Goal: Information Seeking & Learning: Check status

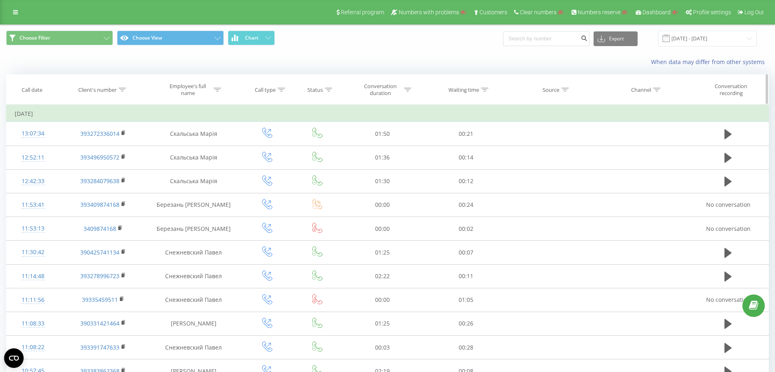
click at [406, 92] on div at bounding box center [407, 89] width 7 height 7
click at [376, 130] on div at bounding box center [378, 130] width 58 height 8
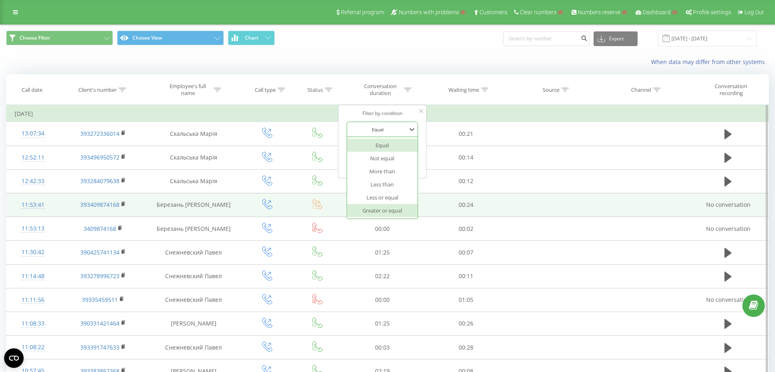
click at [388, 209] on div "Greater or equal" at bounding box center [382, 210] width 71 height 13
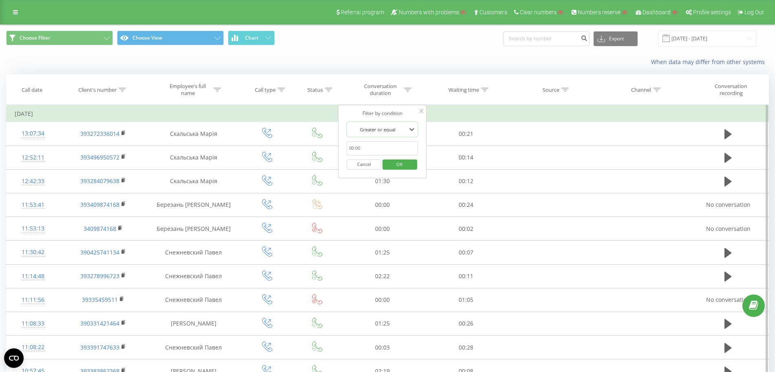
click at [371, 152] on input "text" at bounding box center [382, 148] width 72 height 14
type input "03:00"
click at [398, 165] on span "OK" at bounding box center [399, 164] width 23 height 13
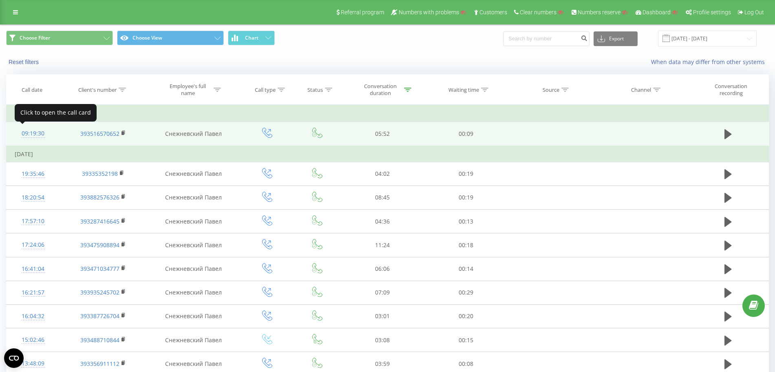
click at [37, 135] on div "09:19:30" at bounding box center [33, 134] width 37 height 16
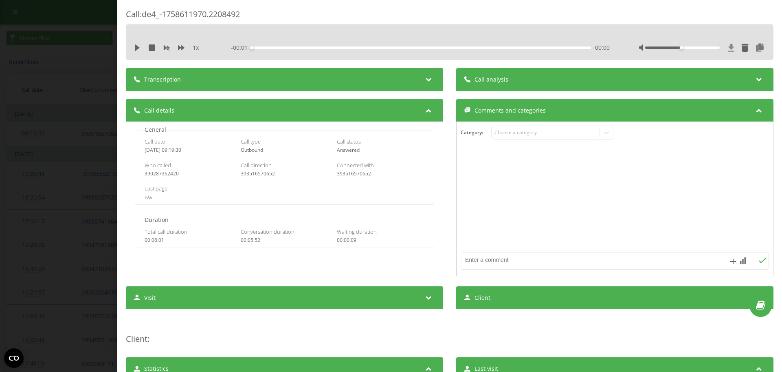
click at [729, 49] on icon at bounding box center [732, 48] width 6 height 8
click at [69, 126] on div "Call : de4_-1758611970.2208492 1 x - 05:45 00:00 00:00 Transcription For AI ana…" at bounding box center [391, 186] width 782 height 372
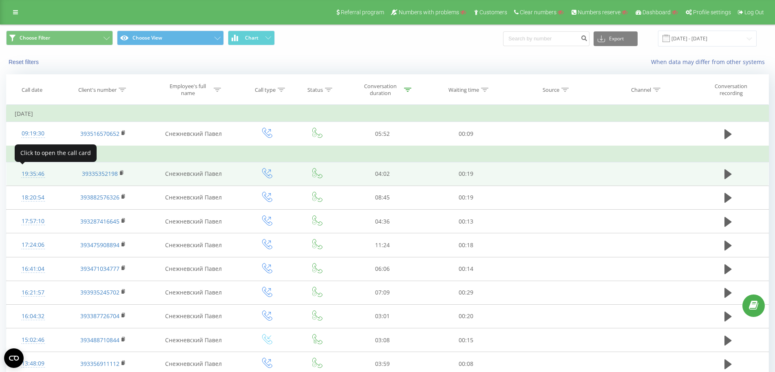
click at [36, 172] on div "19:35:46" at bounding box center [33, 174] width 37 height 16
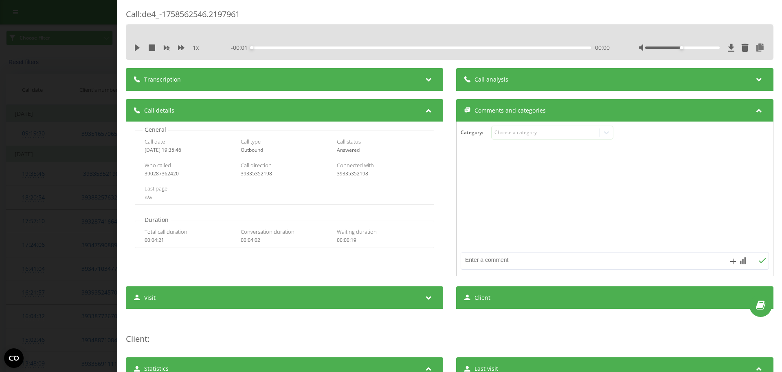
click at [683, 24] on div "1 x - 00:01 00:00 00:00" at bounding box center [450, 41] width 648 height 35
click at [729, 48] on icon at bounding box center [732, 48] width 6 height 8
click at [60, 149] on div "Call : de4_-1758562546.2197961 1 x - 03:59 00:00 00:00 Transcription For AI ana…" at bounding box center [391, 186] width 782 height 372
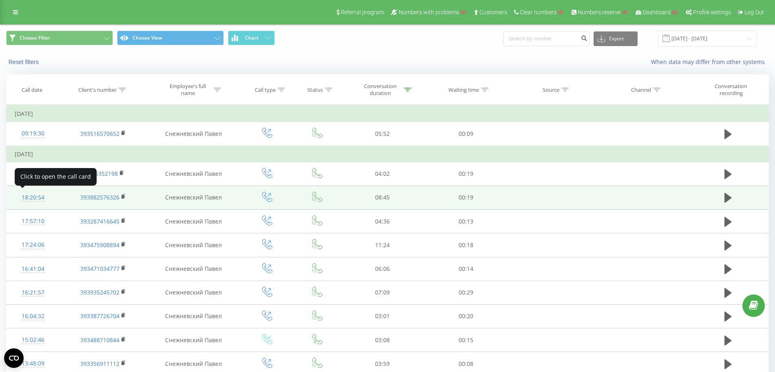
click at [39, 193] on div "18:20:54" at bounding box center [33, 197] width 37 height 16
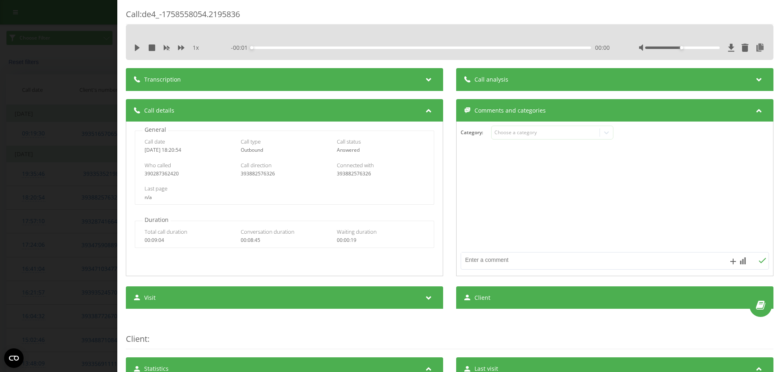
drag, startPoint x: 697, startPoint y: 10, endPoint x: 700, endPoint y: 22, distance: 13.2
click at [697, 9] on div "Call : de4_-1758558054.2195836" at bounding box center [450, 17] width 648 height 16
click at [728, 51] on icon at bounding box center [731, 48] width 7 height 8
click at [46, 142] on div "Call : de4_-1758558054.2195836 1 x - 08:19 00:00 00:00 Transcription For AI ana…" at bounding box center [391, 186] width 782 height 372
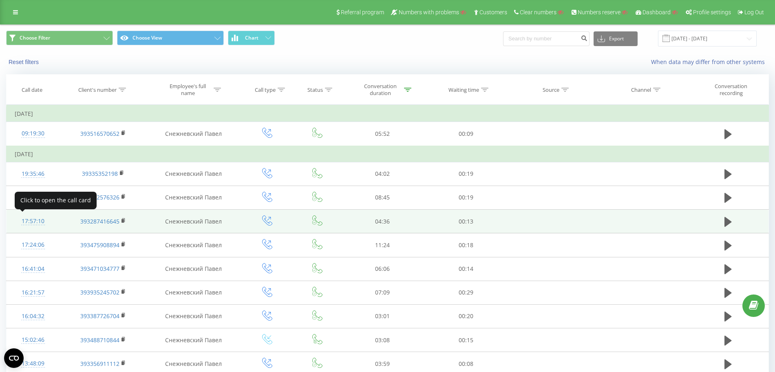
click at [42, 219] on div "17:57:10" at bounding box center [33, 221] width 37 height 16
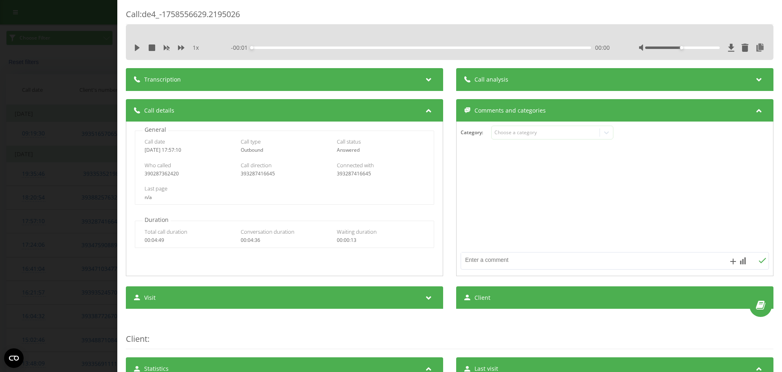
click at [714, 10] on div "Call : de4_-1758556629.2195026" at bounding box center [450, 17] width 648 height 16
click at [728, 49] on icon at bounding box center [731, 48] width 7 height 8
click at [97, 111] on div "Call : de4_-1758556629.2195026 1 x - 04:22 00:00 00:00 Transcription For AI ana…" at bounding box center [391, 186] width 782 height 372
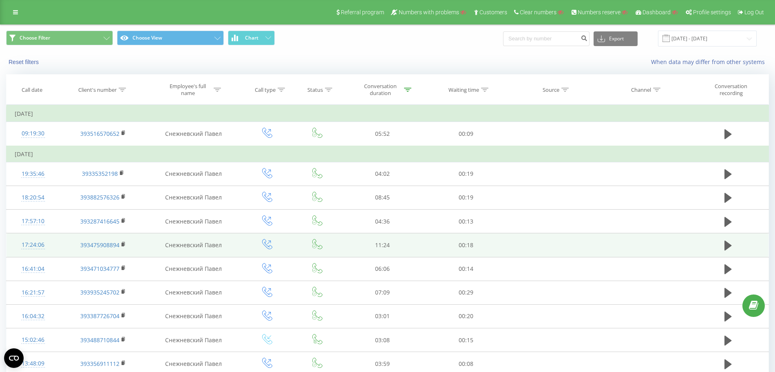
click at [45, 243] on div "17:24:06" at bounding box center [33, 245] width 37 height 16
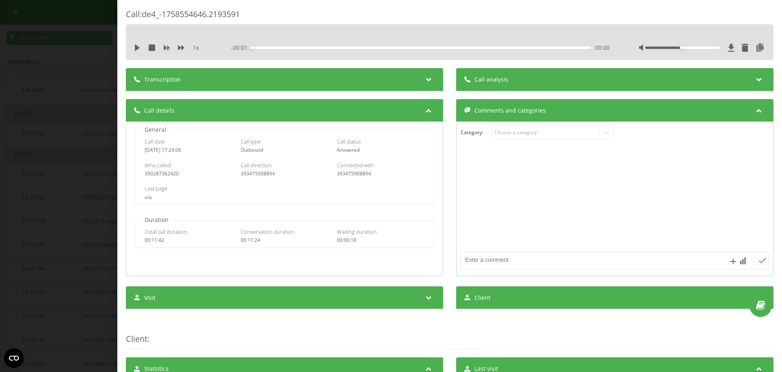
click at [672, 13] on div "Call : de4_-1758554646.2193591" at bounding box center [450, 17] width 648 height 16
click at [728, 48] on icon at bounding box center [731, 48] width 7 height 8
click at [728, 44] on icon at bounding box center [731, 48] width 7 height 8
drag, startPoint x: 54, startPoint y: 121, endPoint x: 113, endPoint y: 78, distance: 72.4
click at [54, 121] on div "Call : de4_-1758554646.2193591 1 x - 11:10 00:00 00:00 Transcription For AI ana…" at bounding box center [391, 186] width 782 height 372
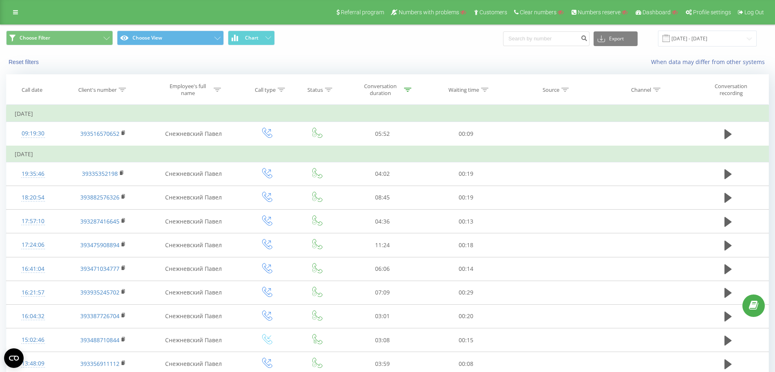
click at [23, 12] on div "Referral program Numbers with problems Customers Clear numbers Numbers reserve …" at bounding box center [387, 12] width 775 height 24
click at [17, 12] on icon at bounding box center [15, 12] width 5 height 6
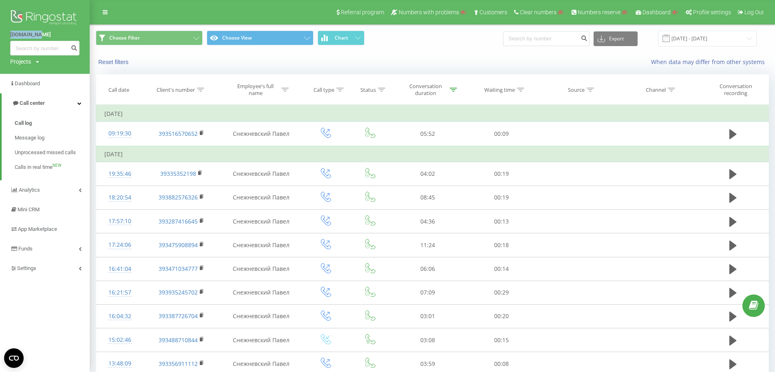
drag, startPoint x: 9, startPoint y: 33, endPoint x: 41, endPoint y: 33, distance: 31.4
click at [42, 32] on div "[DOMAIN_NAME] Projects Search" at bounding box center [45, 37] width 90 height 74
copy link "[DOMAIN_NAME]"
click at [30, 61] on div "Projects" at bounding box center [20, 61] width 21 height 8
click at [33, 78] on input "text" at bounding box center [33, 74] width 41 height 12
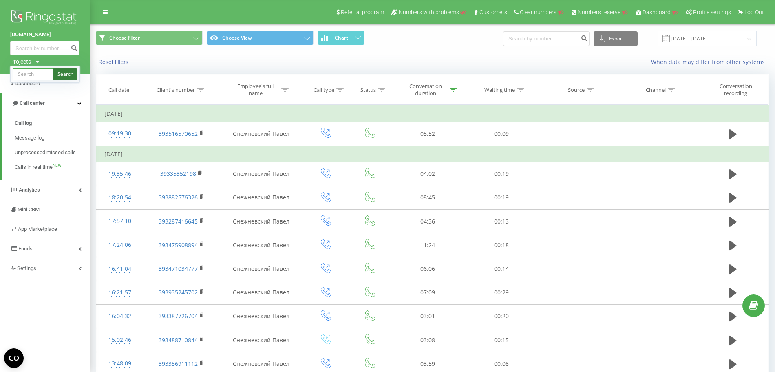
paste input "[DOMAIN_NAME]"
type input "[DOMAIN_NAME]"
click at [72, 73] on link "Search" at bounding box center [65, 74] width 24 height 12
